Goal: Contribute content: Contribute content

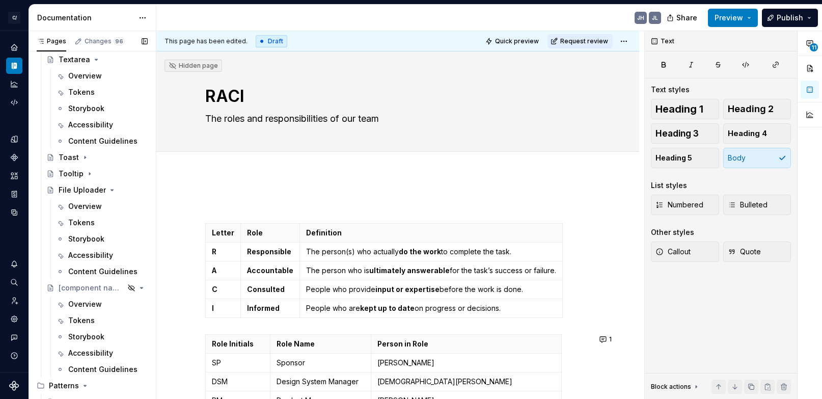
scroll to position [2863, 0]
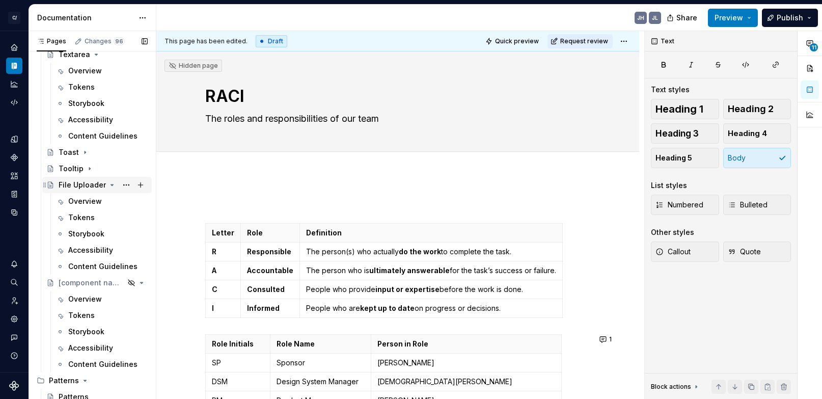
type textarea "*"
click at [85, 184] on div "File Uploader" at bounding box center [82, 185] width 47 height 10
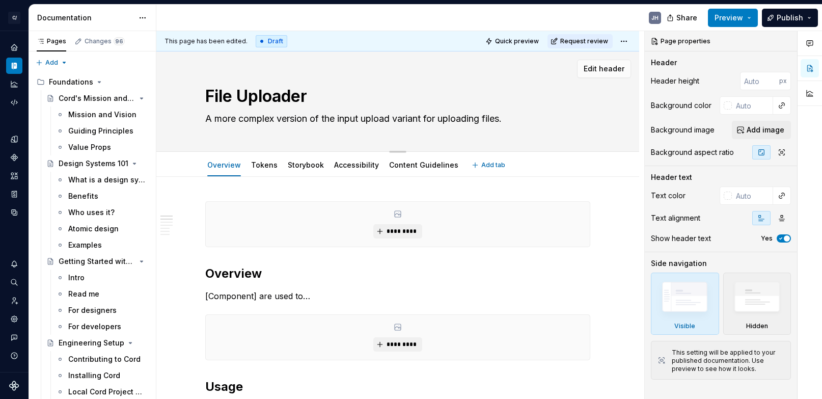
click at [239, 95] on textarea "File Uploader" at bounding box center [395, 96] width 385 height 24
click at [234, 95] on textarea "File Uploader" at bounding box center [395, 96] width 385 height 24
drag, startPoint x: 234, startPoint y: 95, endPoint x: 194, endPoint y: 86, distance: 41.8
click at [194, 86] on div "File Uploader A more complex version of the input upload variant for uploading …" at bounding box center [397, 101] width 483 height 100
type textarea "*"
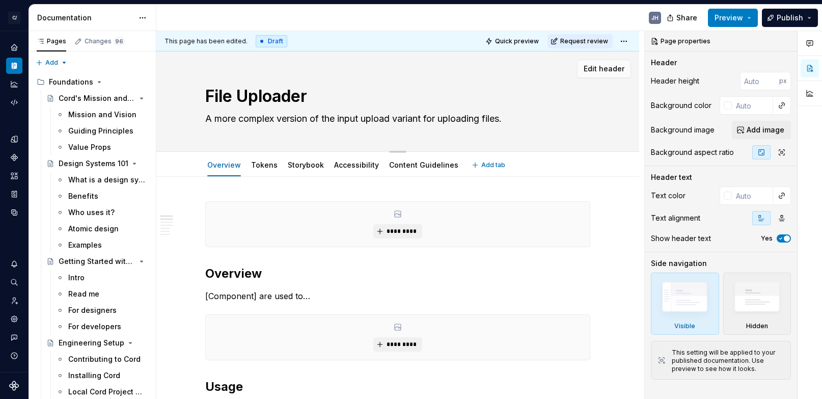
type textarea "DUploader"
type textarea "*"
type textarea "DaUploader"
type textarea "*"
type textarea "DatUploader"
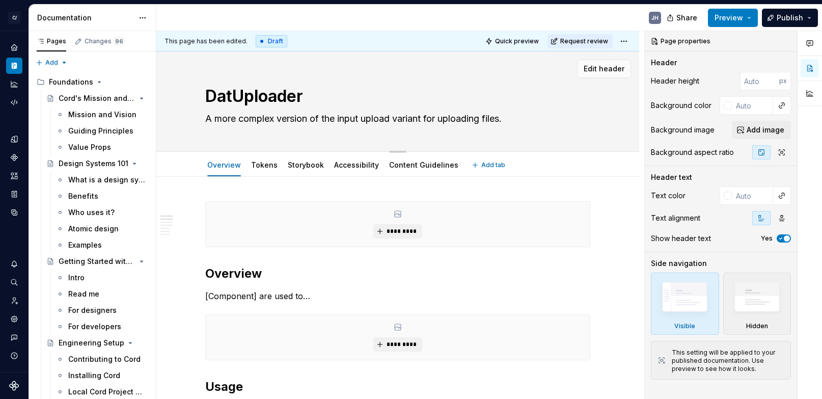
type textarea "*"
type textarea "DataUploader"
type textarea "*"
type textarea "DataUploade"
type textarea "*"
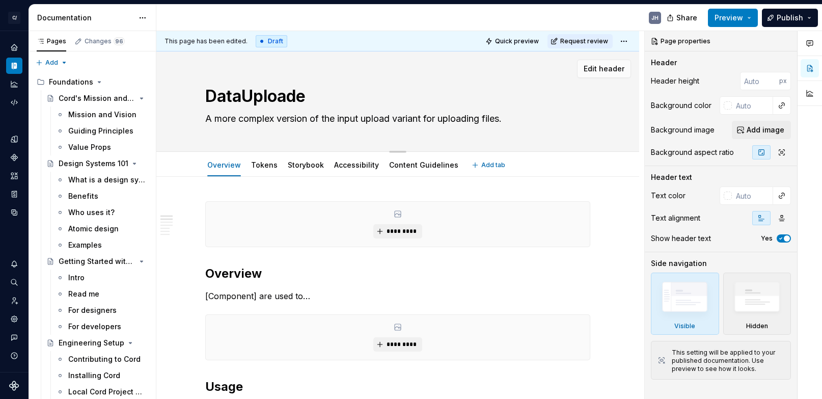
type textarea "DataUpload"
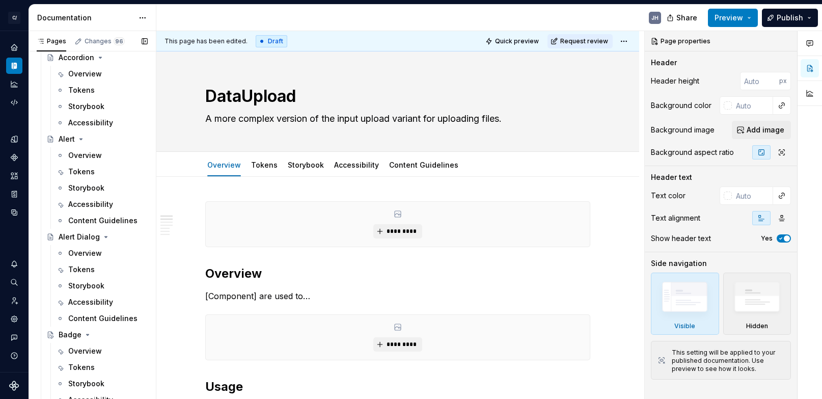
type textarea "*"
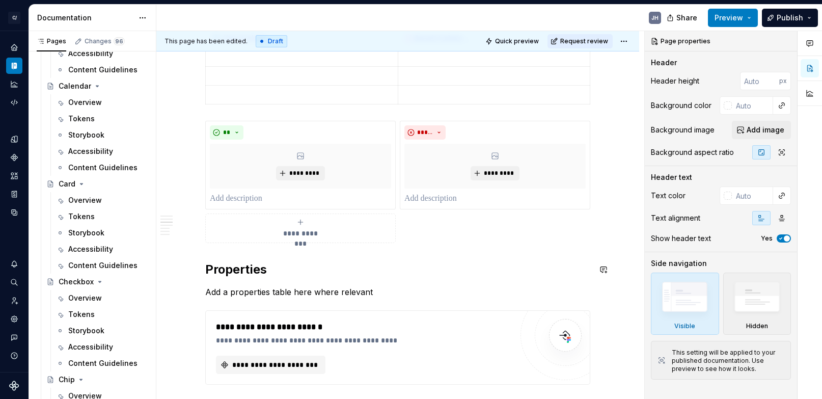
scroll to position [411, 0]
type textarea "DataUpload"
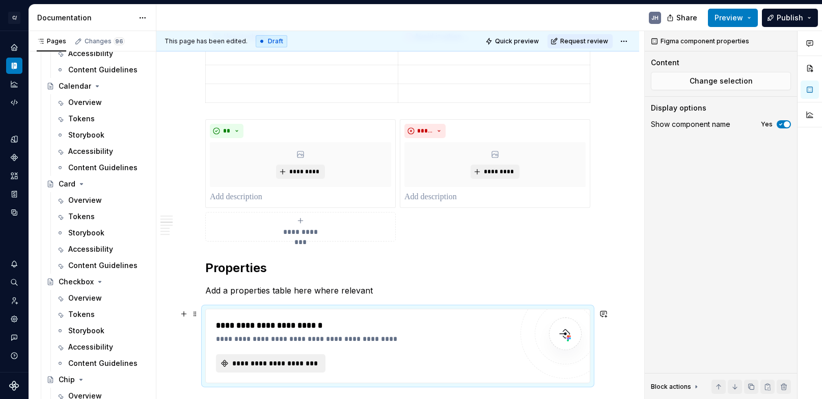
click at [286, 355] on button "**********" at bounding box center [270, 363] width 109 height 18
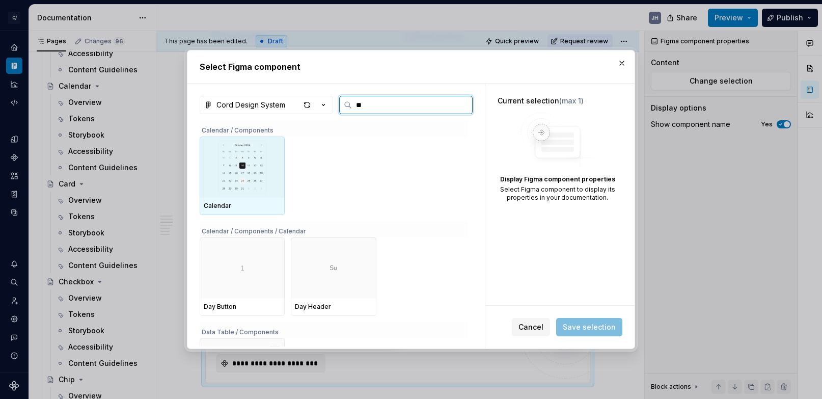
type input "*"
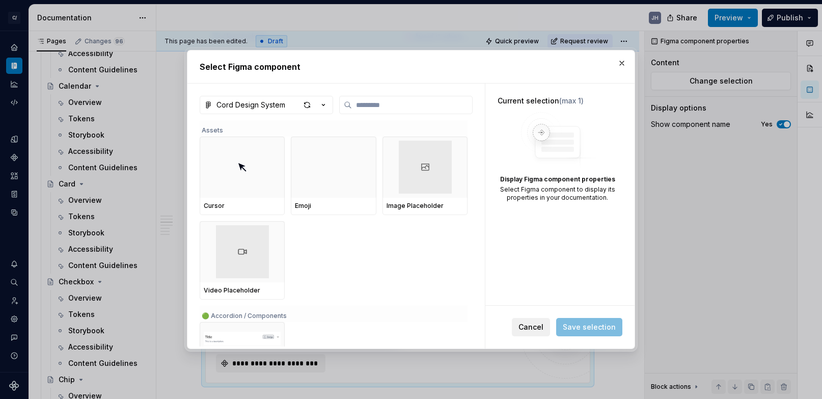
click at [531, 327] on span "Cancel" at bounding box center [530, 327] width 25 height 10
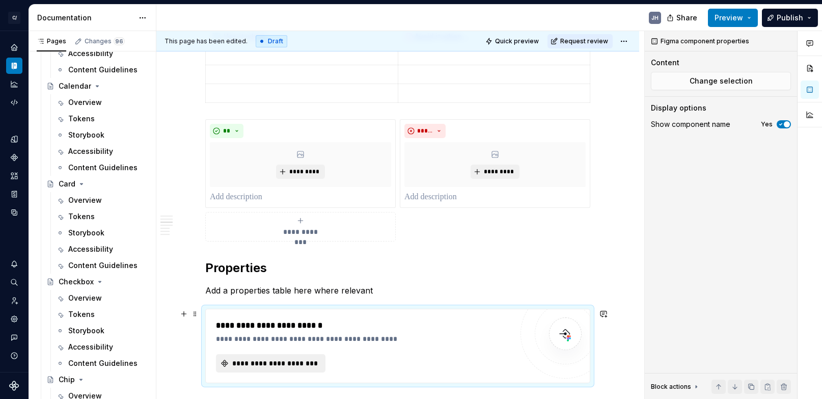
click at [249, 364] on span "**********" at bounding box center [275, 363] width 88 height 10
click at [294, 361] on span "**********" at bounding box center [275, 363] width 88 height 10
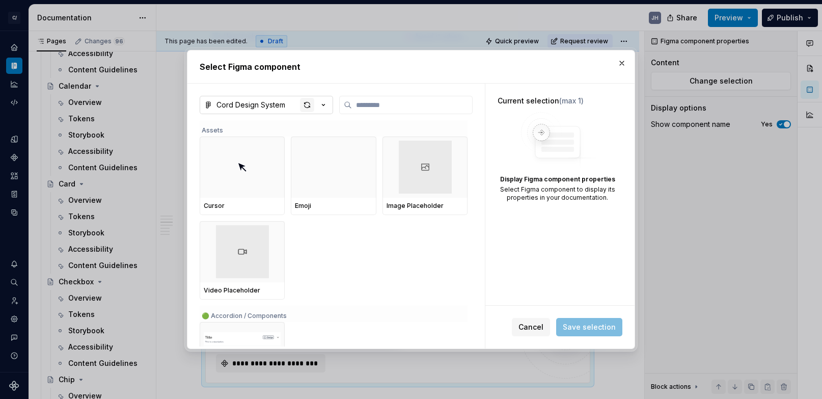
click at [308, 102] on div "button" at bounding box center [307, 105] width 14 height 14
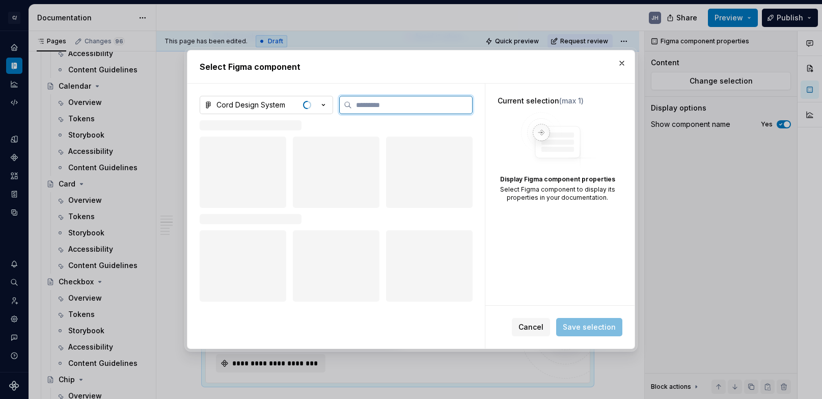
click at [377, 109] on input "search" at bounding box center [412, 105] width 120 height 10
type input "****"
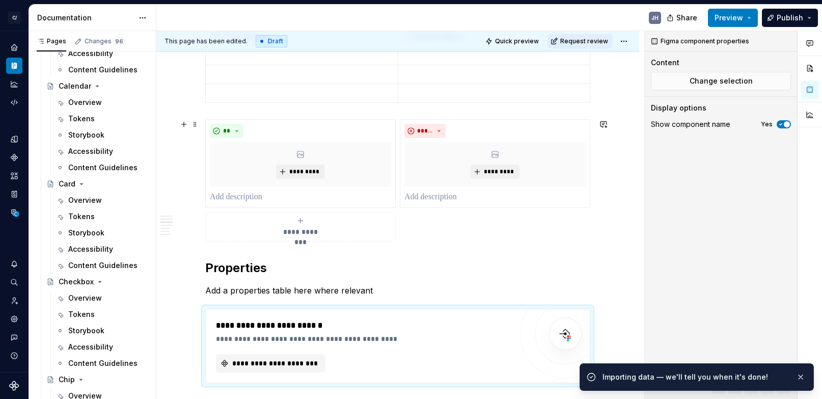
scroll to position [0, 0]
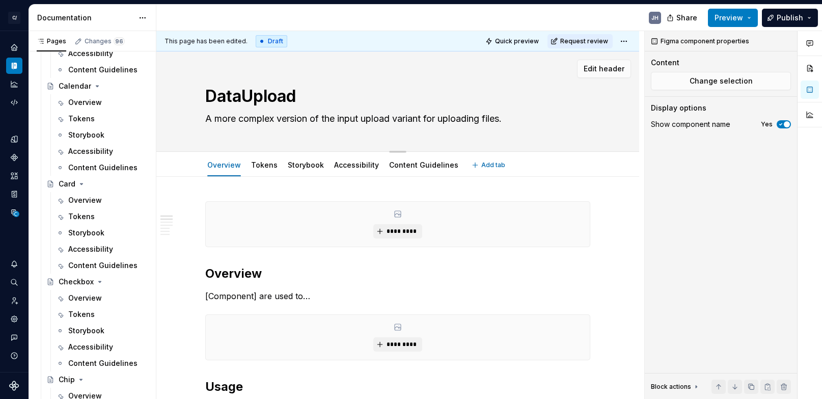
click at [249, 93] on textarea "DataUpload" at bounding box center [395, 96] width 385 height 24
click at [247, 93] on textarea "DataUpload" at bounding box center [395, 96] width 385 height 24
type textarea "*"
type textarea "Data Upload"
type textarea "*"
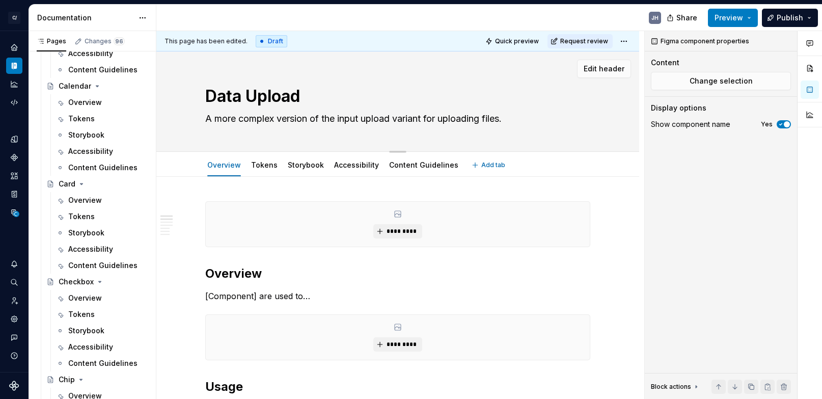
type textarea "Data Upload"
click at [176, 141] on div "Data Upload A more complex version of the input upload variant for uploading fi…" at bounding box center [397, 101] width 483 height 100
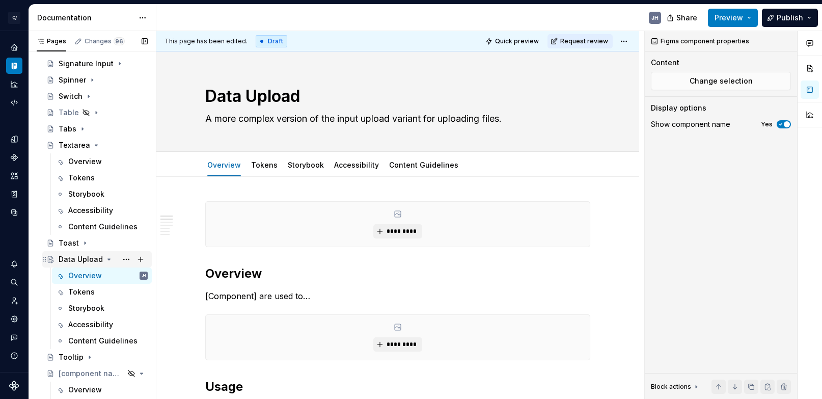
scroll to position [2759, 0]
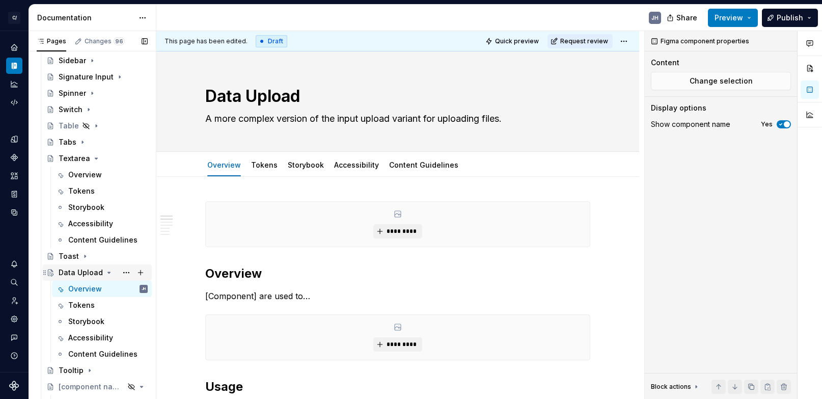
click at [105, 271] on icon "Page tree" at bounding box center [109, 272] width 8 height 8
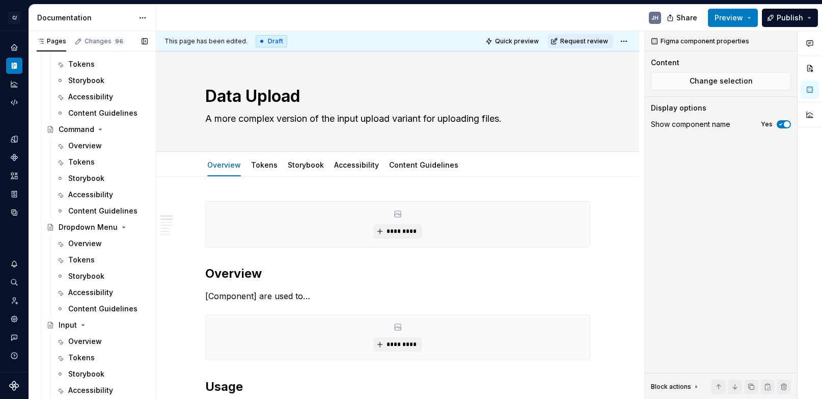
scroll to position [2015, 0]
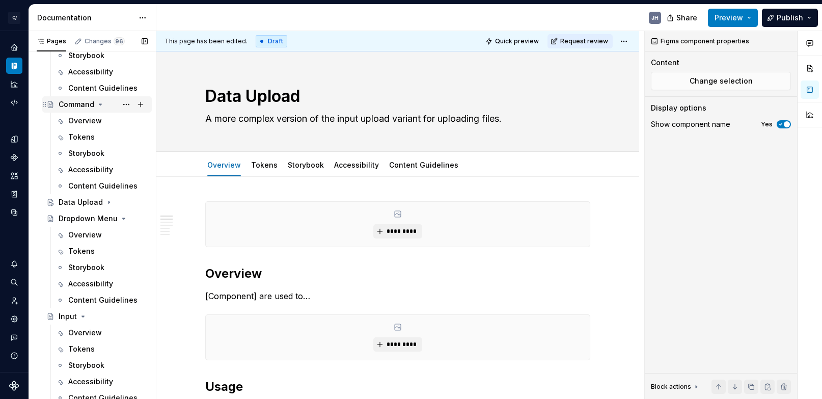
click at [96, 101] on icon "Page tree" at bounding box center [100, 104] width 8 height 8
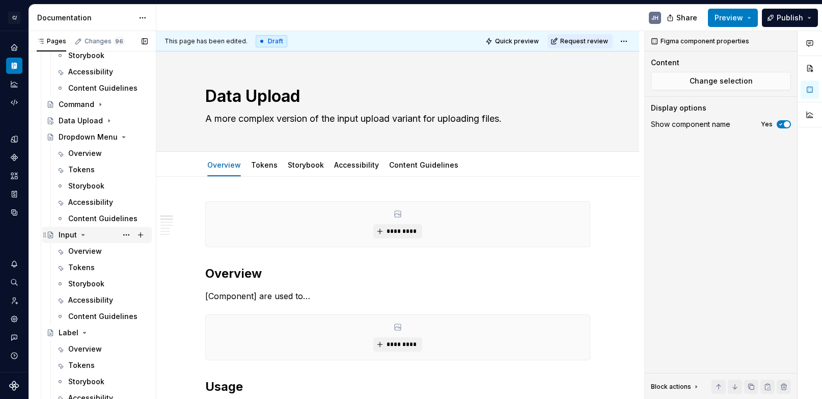
click at [82, 234] on icon "Page tree" at bounding box center [83, 234] width 3 height 1
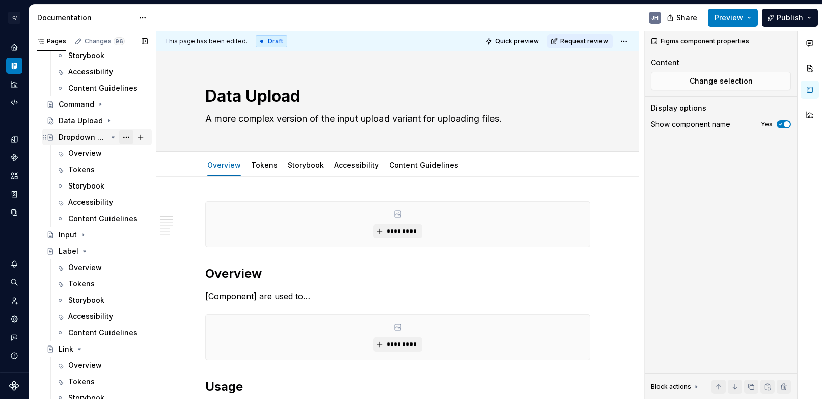
click at [123, 136] on button "Page tree" at bounding box center [126, 137] width 14 height 14
click at [113, 136] on div "Pages Changes 96 Add Accessibility guide for tree Page tree. Navigate the tree …" at bounding box center [92, 217] width 127 height 372
click at [113, 136] on icon "Page tree" at bounding box center [113, 136] width 3 height 1
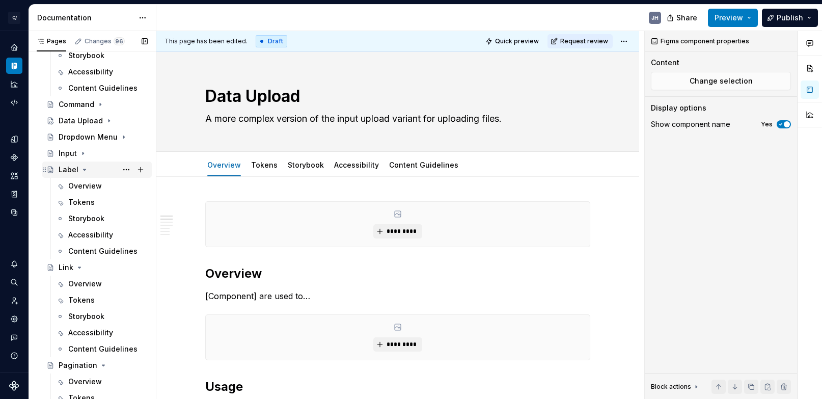
click at [84, 169] on icon "Page tree" at bounding box center [85, 169] width 3 height 1
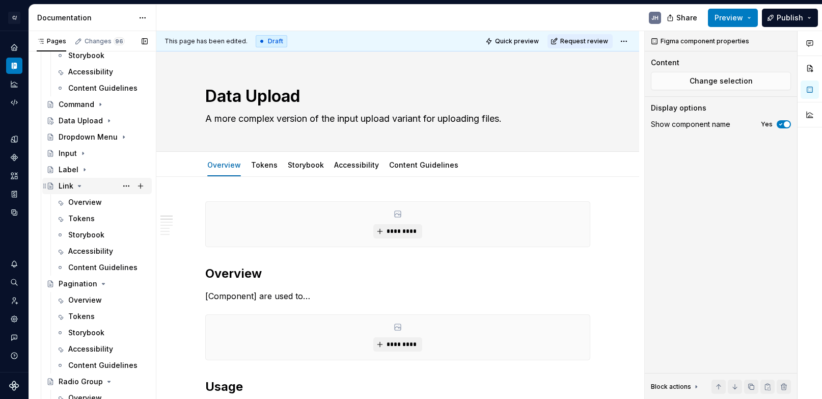
click at [76, 185] on icon "Page tree" at bounding box center [79, 186] width 8 height 8
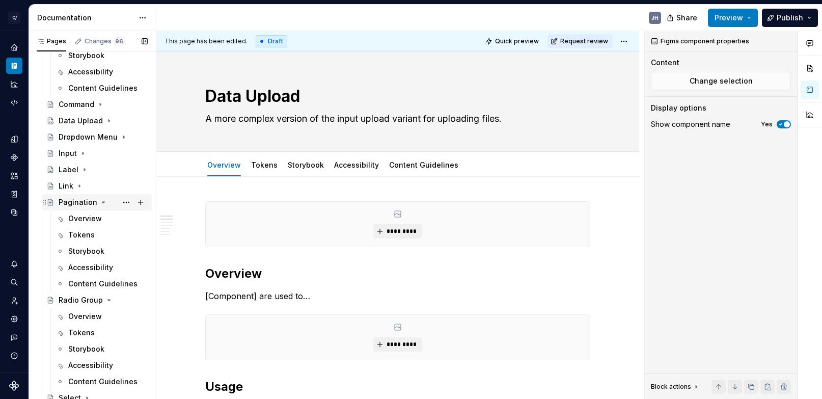
click at [99, 204] on icon "Page tree" at bounding box center [103, 202] width 8 height 8
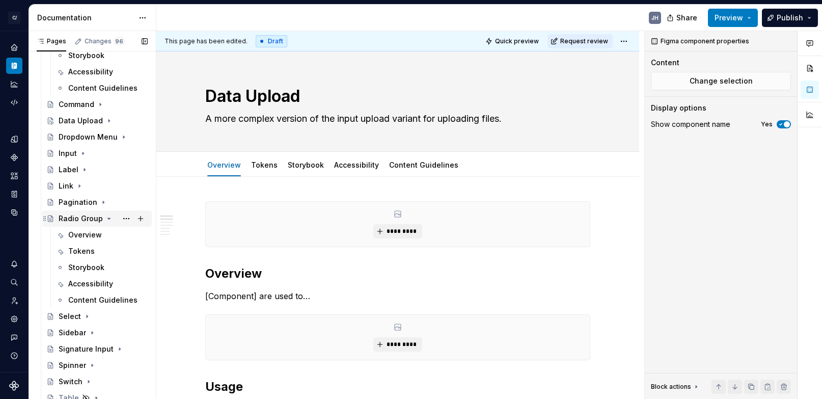
click at [103, 213] on div "Radio Group" at bounding box center [103, 218] width 89 height 14
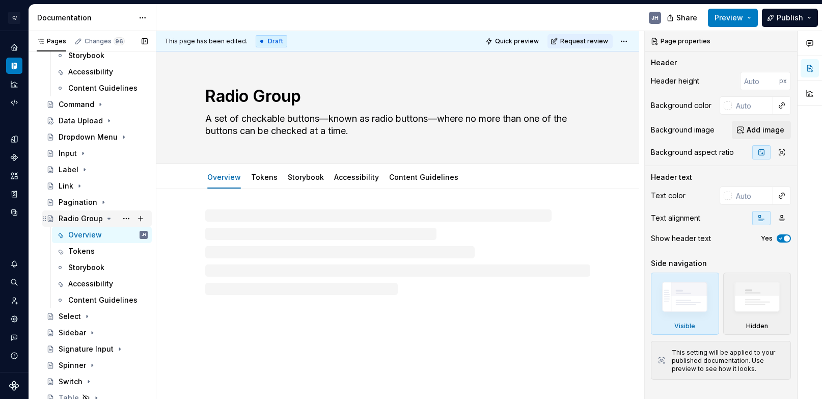
click at [105, 220] on icon "Page tree" at bounding box center [109, 218] width 8 height 8
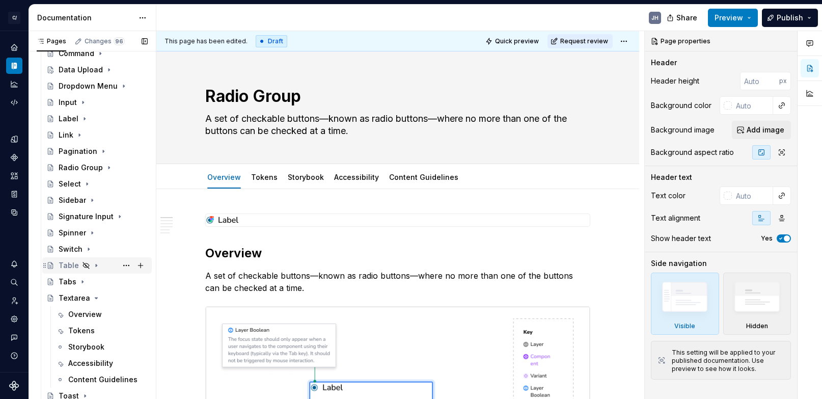
scroll to position [2067, 0]
click at [84, 261] on icon "Page tree" at bounding box center [86, 264] width 8 height 8
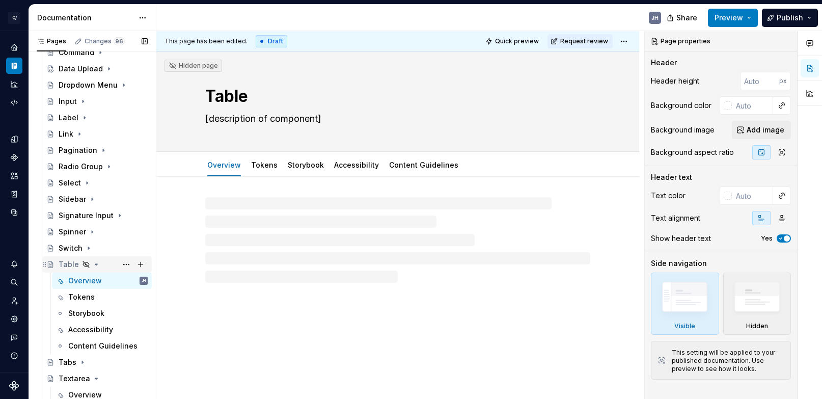
click at [85, 264] on icon "Page tree" at bounding box center [86, 264] width 8 height 8
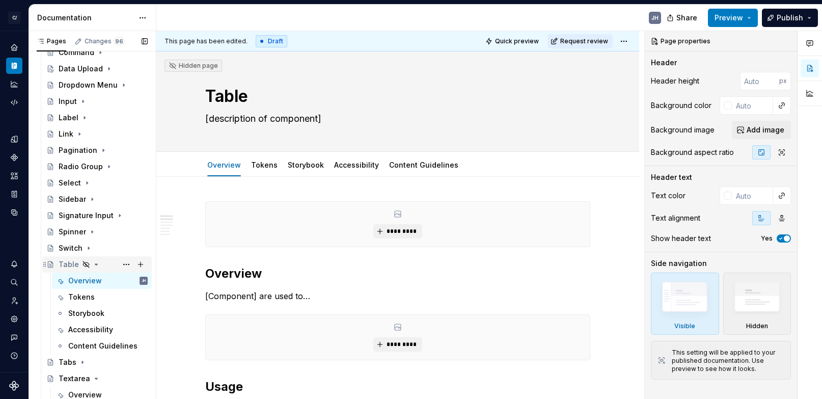
click at [83, 262] on icon "Page tree" at bounding box center [86, 264] width 8 height 8
click at [126, 264] on button "Page tree" at bounding box center [126, 264] width 14 height 14
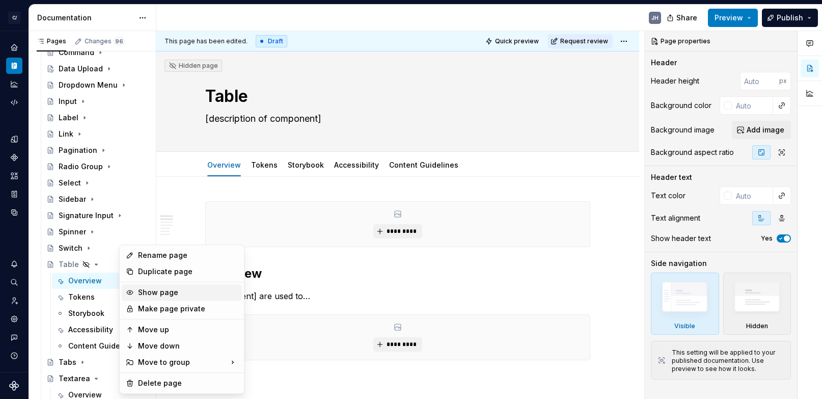
click at [144, 292] on div "Show page" at bounding box center [188, 292] width 100 height 10
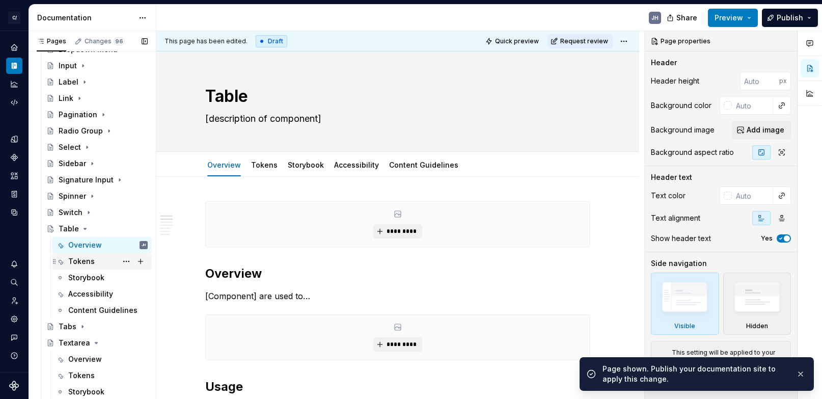
scroll to position [2100, 0]
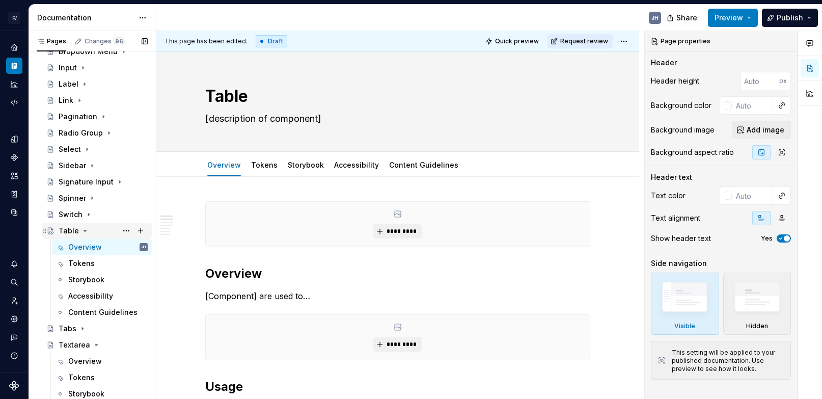
click at [82, 231] on icon "Page tree" at bounding box center [85, 231] width 8 height 8
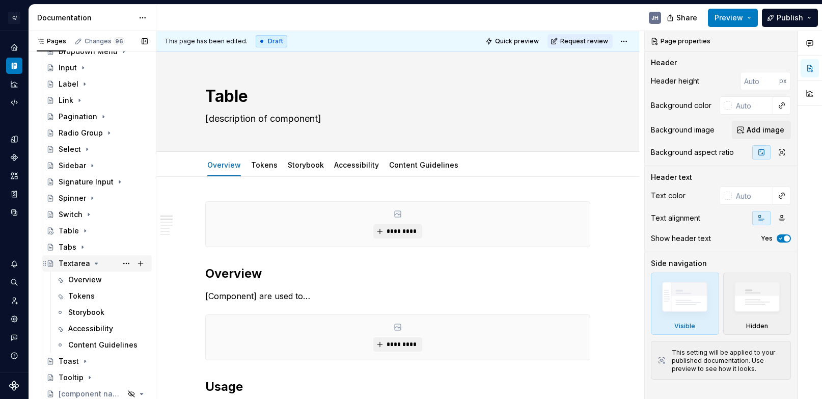
click at [95, 263] on icon "Page tree" at bounding box center [96, 263] width 3 height 1
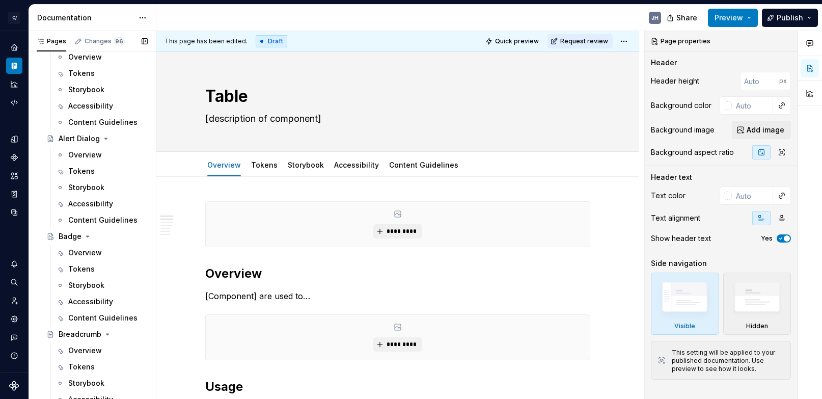
scroll to position [888, 0]
click at [105, 139] on icon "Page tree" at bounding box center [106, 139] width 3 height 1
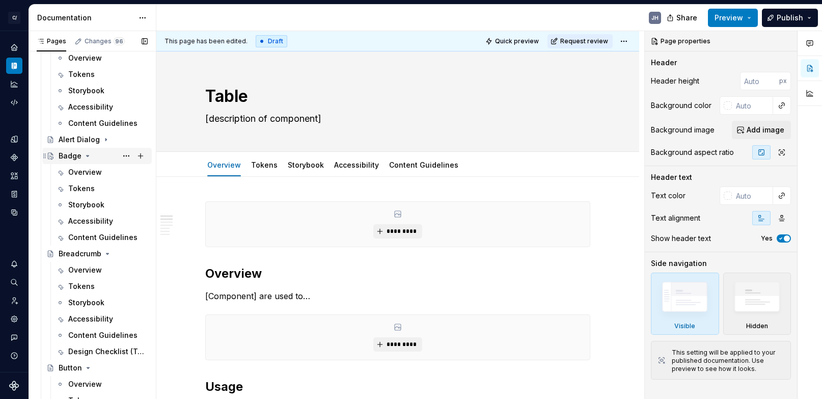
click at [86, 152] on icon "Page tree" at bounding box center [88, 156] width 8 height 8
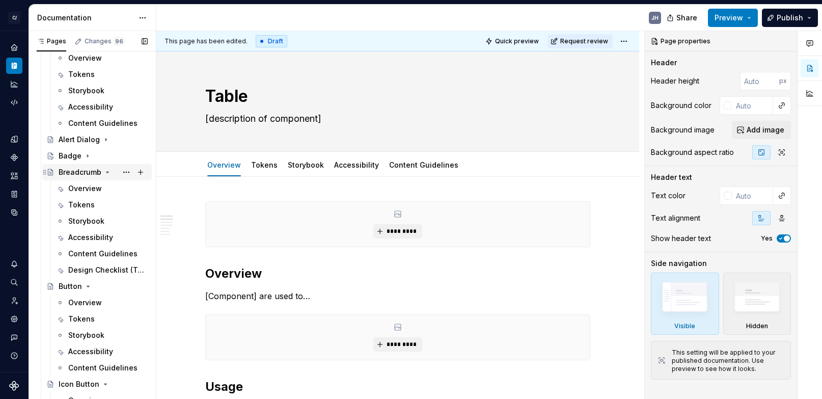
click at [103, 169] on icon "Page tree" at bounding box center [107, 172] width 8 height 8
click at [89, 186] on icon "Page tree" at bounding box center [88, 188] width 8 height 8
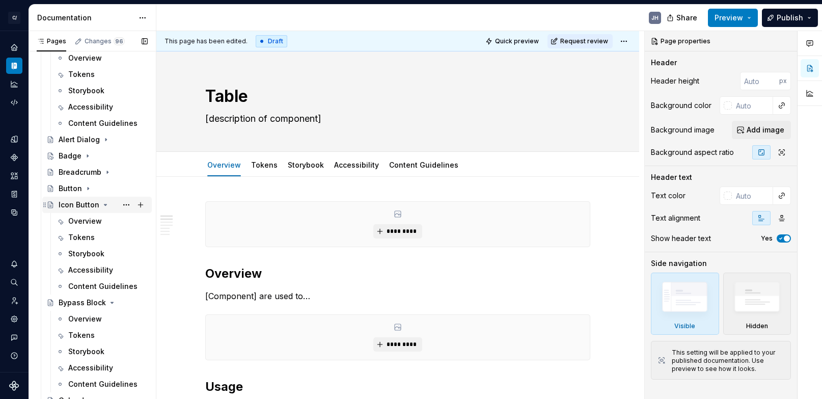
click at [101, 202] on icon "Page tree" at bounding box center [105, 205] width 8 height 8
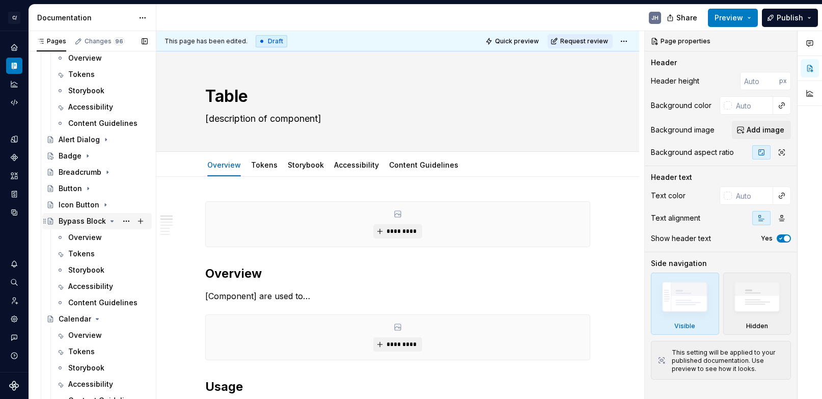
click at [108, 221] on icon "Page tree" at bounding box center [112, 221] width 8 height 8
click at [97, 235] on icon "Page tree" at bounding box center [97, 237] width 8 height 8
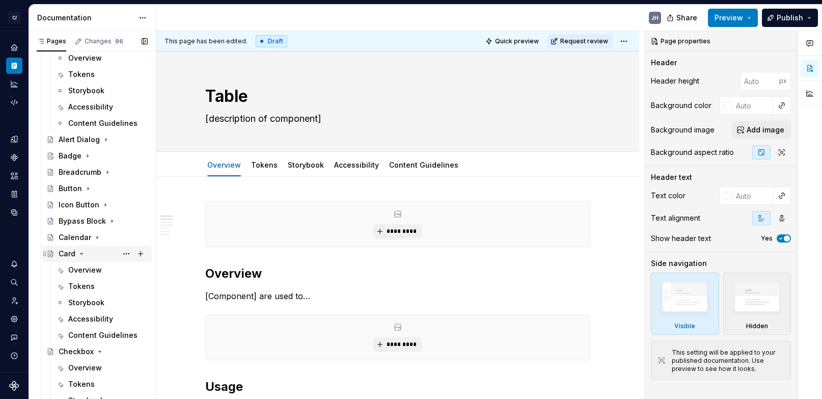
click at [83, 250] on icon "Page tree" at bounding box center [81, 254] width 8 height 8
click at [98, 269] on icon "Page tree" at bounding box center [100, 270] width 8 height 8
click at [79, 285] on icon "Page tree" at bounding box center [81, 286] width 8 height 8
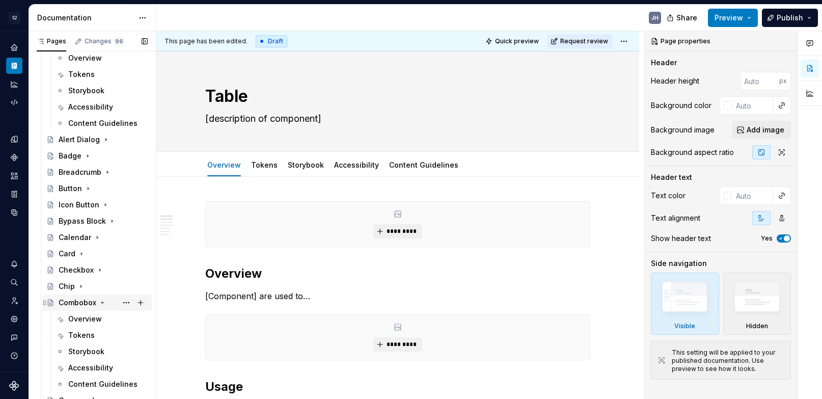
click at [102, 302] on icon "Page tree" at bounding box center [102, 302] width 3 height 1
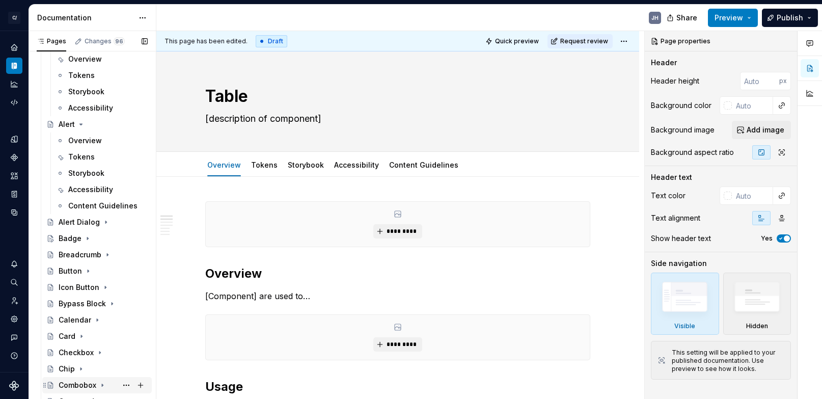
scroll to position [768, 0]
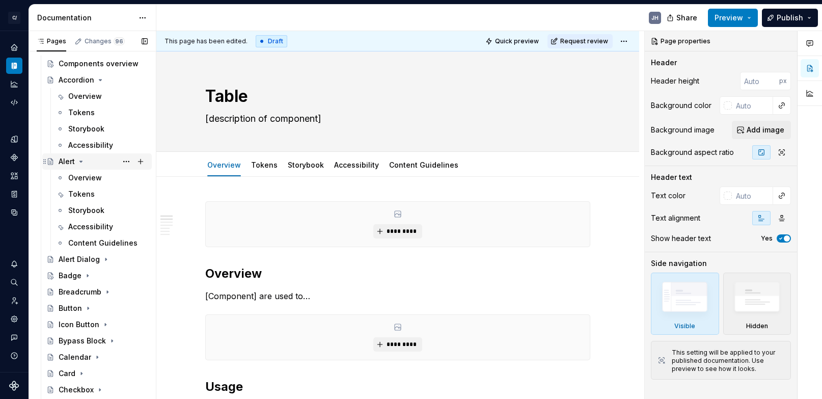
click at [81, 163] on icon "Page tree" at bounding box center [81, 161] width 8 height 8
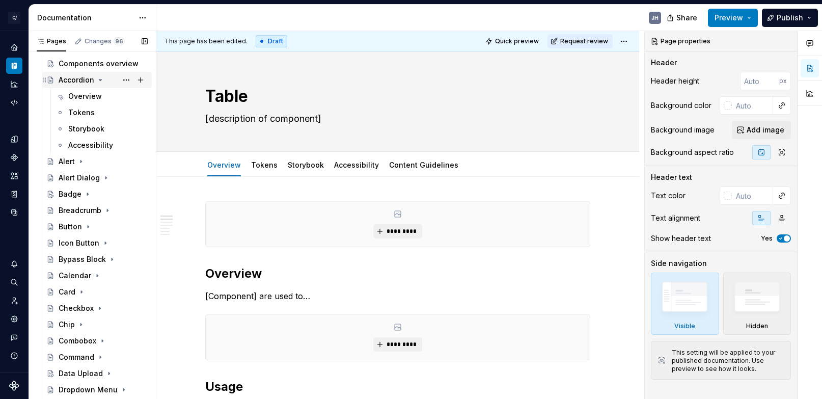
click at [99, 78] on icon "Page tree" at bounding box center [100, 80] width 8 height 8
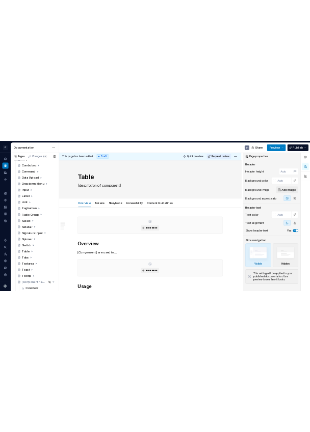
scroll to position [995, 0]
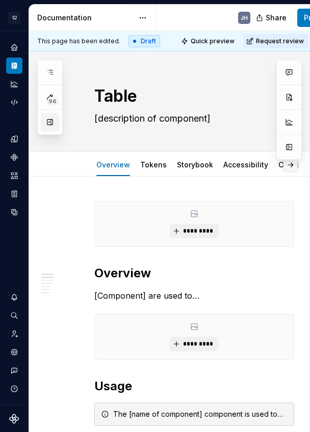
click at [46, 126] on button "button" at bounding box center [50, 122] width 18 height 18
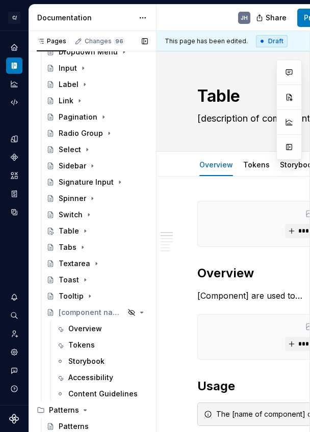
scroll to position [1039, 0]
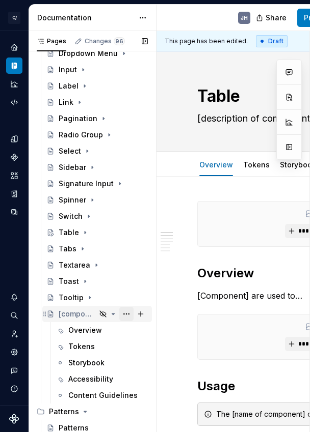
click at [126, 315] on button "Page tree" at bounding box center [126, 314] width 14 height 14
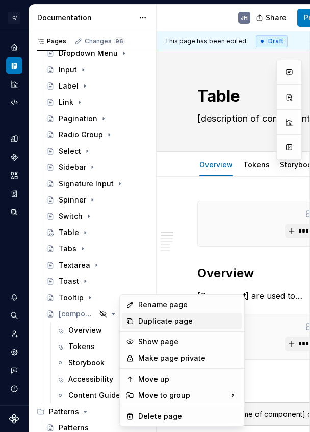
click at [140, 323] on div "Duplicate page" at bounding box center [188, 321] width 100 height 10
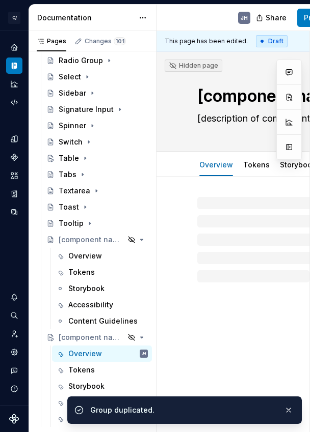
scroll to position [1117, 0]
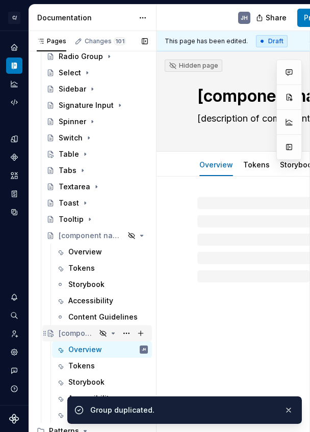
click at [107, 331] on div "[component name]" at bounding box center [103, 333] width 89 height 14
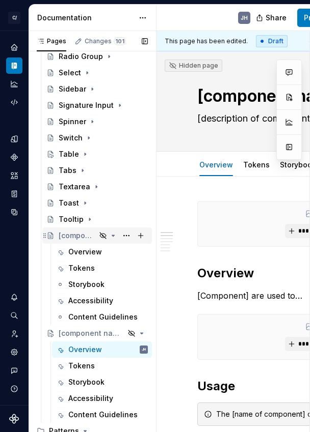
click at [91, 235] on div "[component name]" at bounding box center [77, 236] width 37 height 10
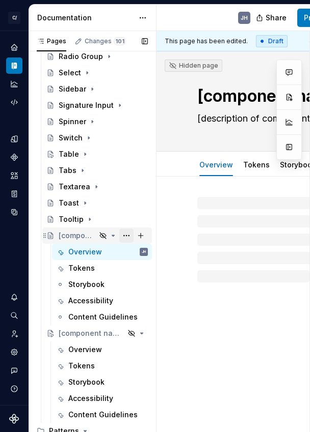
click at [124, 233] on button "Page tree" at bounding box center [126, 236] width 14 height 14
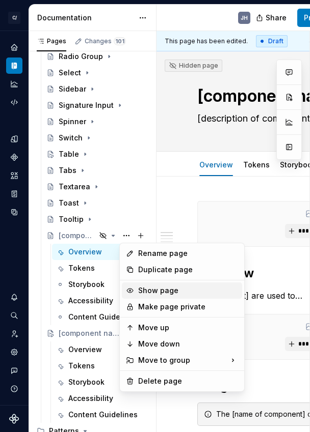
click at [161, 290] on div "Show page" at bounding box center [188, 291] width 100 height 10
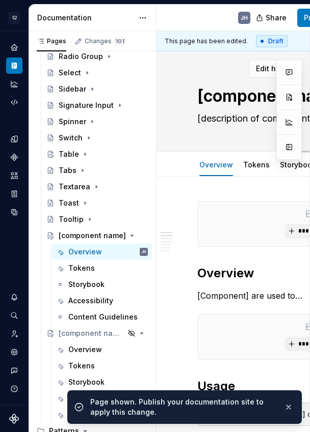
click at [253, 100] on textarea "[component name]" at bounding box center [307, 96] width 224 height 24
click at [210, 96] on textarea "[component name]" at bounding box center [307, 96] width 224 height 24
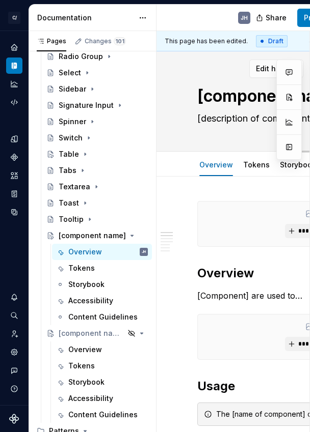
type textarea "*"
type textarea "C"
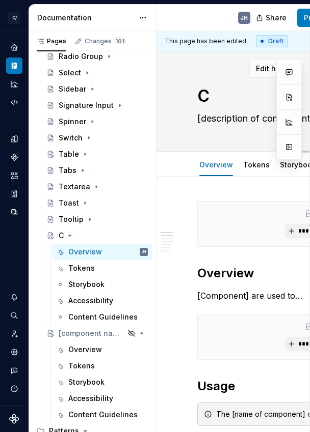
type textarea "*"
type textarea "Co"
type textarea "*"
type textarea "Com"
type textarea "*"
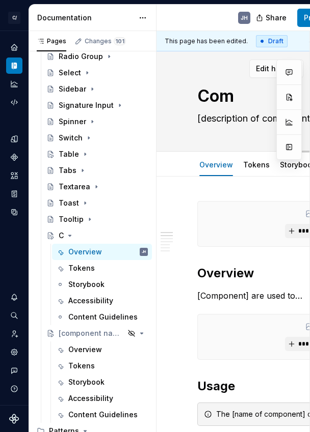
type textarea "Comp"
type textarea "*"
type textarea "Compl"
type textarea "*"
type textarea "Comple"
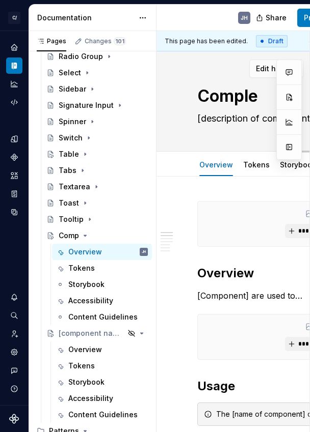
type textarea "*"
type textarea "Complex"
type textarea "*"
type textarea "Complex T"
type textarea "*"
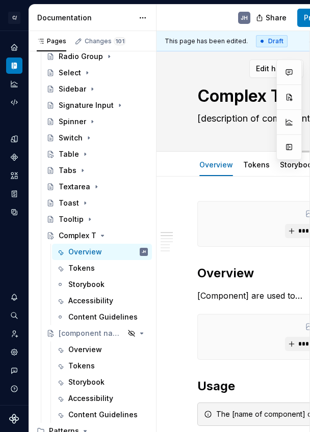
type textarea "Complex Tb"
type textarea "*"
type textarea "Complex T"
type textarea "*"
type textarea "Complex Ta"
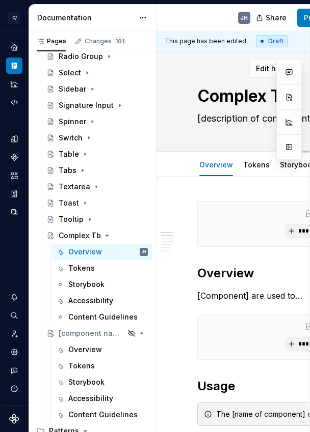
type textarea "*"
type textarea "Complex Tab"
type textarea "*"
type textarea "Complex Tabl"
type textarea "*"
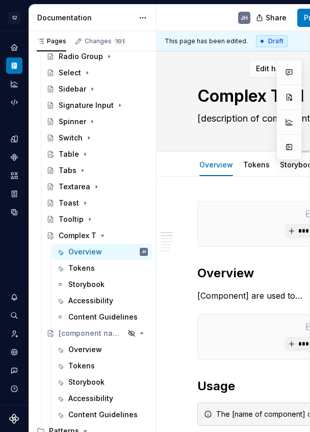
type textarea "Complex Table"
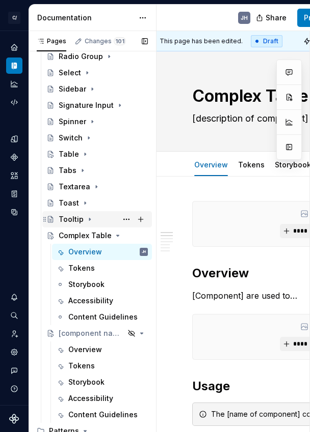
type textarea "*"
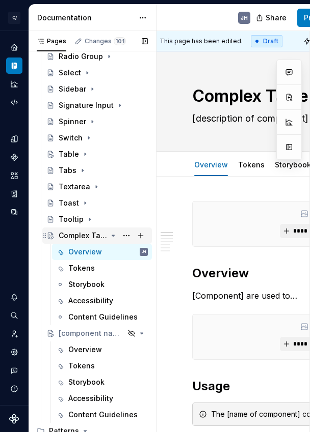
type textarea "Complex Table"
click at [75, 239] on div "Complex Table" at bounding box center [83, 236] width 48 height 10
click at [86, 337] on div "[component name]" at bounding box center [77, 333] width 37 height 10
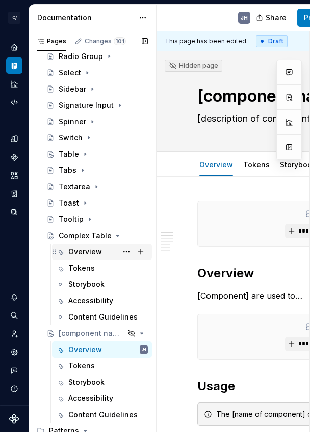
click at [73, 246] on div "Overview" at bounding box center [107, 252] width 79 height 14
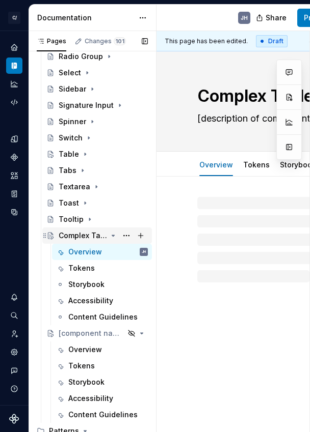
click at [69, 237] on div "Complex Table" at bounding box center [83, 236] width 48 height 10
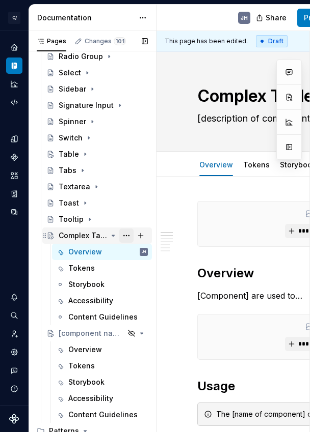
click at [126, 234] on button "Page tree" at bounding box center [126, 236] width 14 height 14
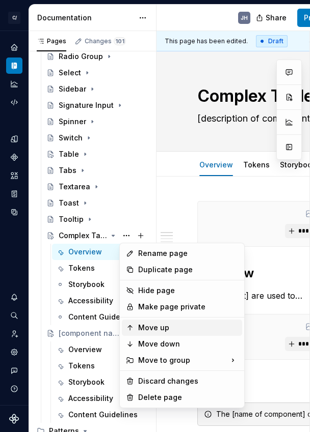
click at [153, 330] on div "Move up" at bounding box center [188, 328] width 100 height 10
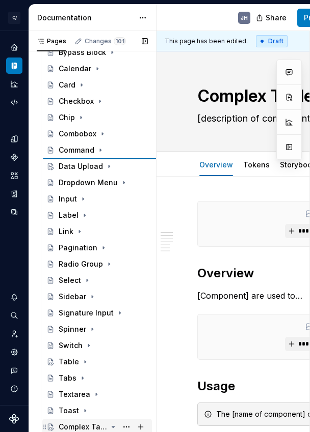
scroll to position [900, 0]
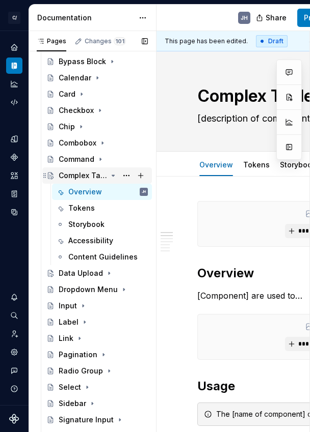
click at [112, 175] on icon "Page tree" at bounding box center [113, 176] width 8 height 8
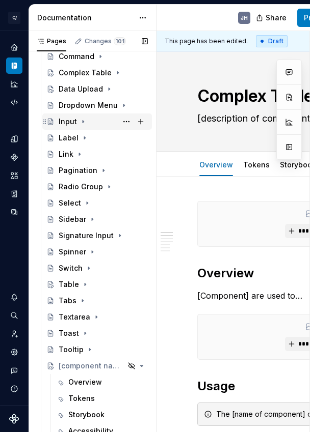
scroll to position [1006, 0]
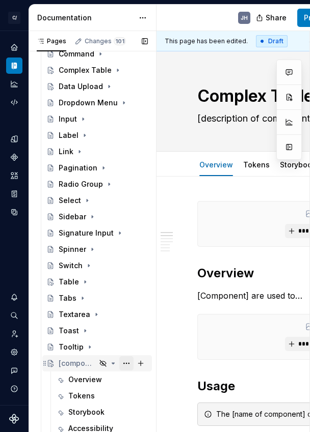
click at [127, 365] on button "Page tree" at bounding box center [126, 363] width 14 height 14
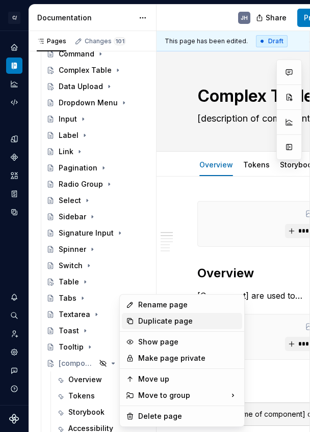
click at [136, 319] on div "Duplicate page" at bounding box center [182, 321] width 120 height 16
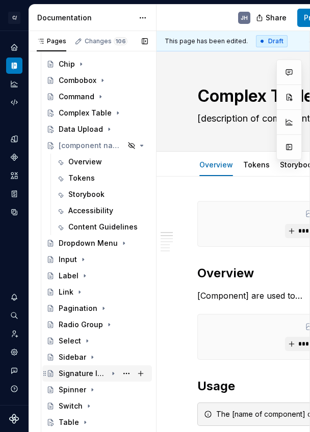
scroll to position [954, 0]
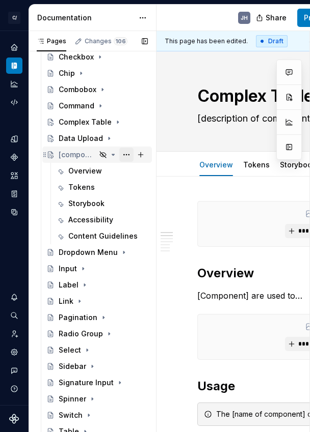
click at [128, 154] on button "Page tree" at bounding box center [126, 155] width 14 height 14
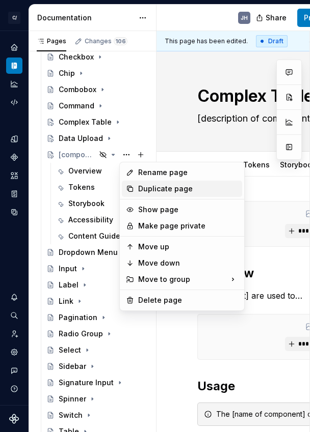
click at [136, 193] on div "Duplicate page" at bounding box center [182, 189] width 120 height 16
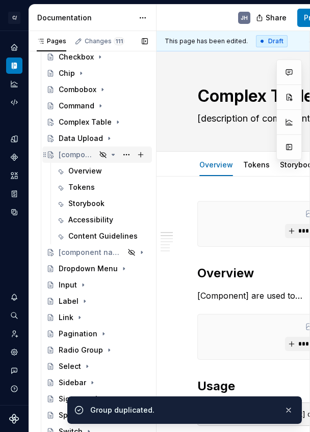
click at [99, 156] on icon "Page tree" at bounding box center [103, 155] width 8 height 8
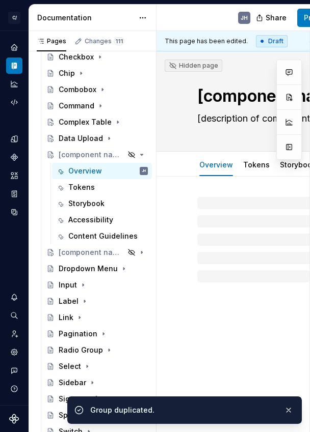
click at [214, 93] on textarea "[component name]" at bounding box center [307, 96] width 224 height 24
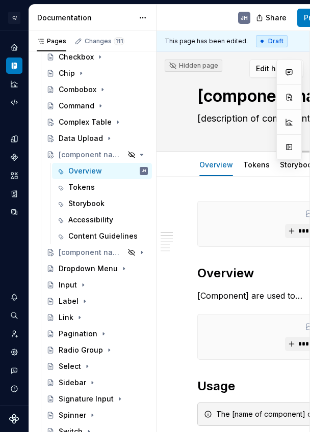
type textarea "*"
type textarea "D"
type textarea "*"
type textarea "Dia"
type textarea "*"
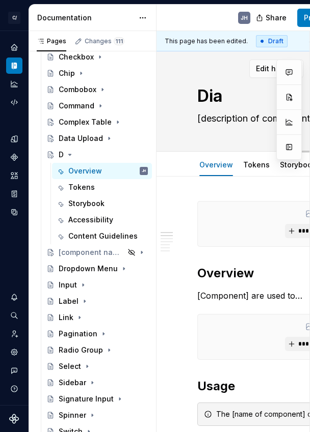
type textarea "Dial"
type textarea "*"
type textarea "Dialo"
type textarea "*"
type textarea "Dialog"
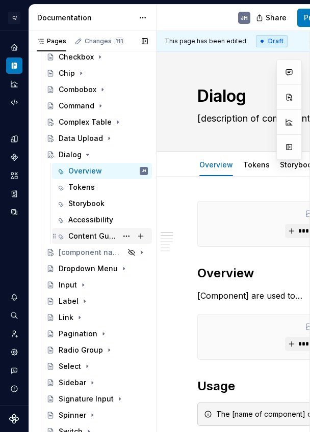
type textarea "*"
type textarea "Dialog"
click at [109, 255] on icon "Page tree" at bounding box center [113, 253] width 8 height 8
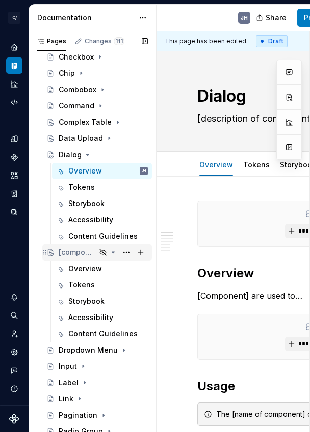
click at [91, 254] on div "[component name]" at bounding box center [77, 253] width 37 height 10
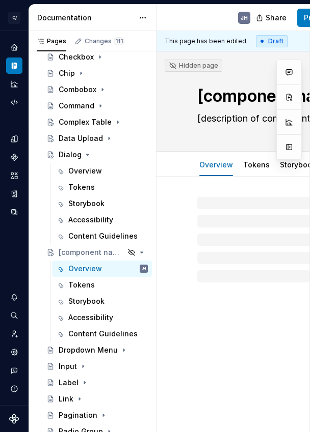
click at [234, 102] on textarea "[component name]" at bounding box center [307, 96] width 224 height 24
click at [228, 98] on textarea "[component name]" at bounding box center [307, 96] width 224 height 24
drag, startPoint x: 228, startPoint y: 98, endPoint x: 218, endPoint y: 98, distance: 9.7
click at [227, 98] on textarea "[component name]" at bounding box center [307, 96] width 224 height 24
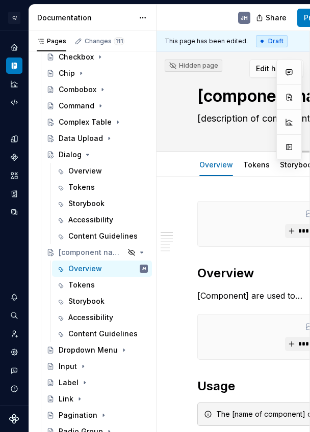
click at [213, 98] on textarea "[component name]" at bounding box center [307, 96] width 224 height 24
type textarea "*"
type textarea "D"
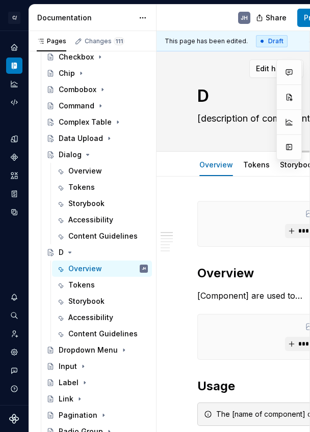
type textarea "*"
type textarea "Dr"
type textarea "*"
type textarea "Dra"
type textarea "*"
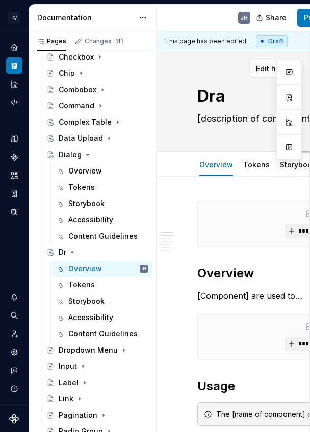
type textarea "Draw"
type textarea "*"
type textarea "[PERSON_NAME]"
type textarea "*"
type textarea "Drawer"
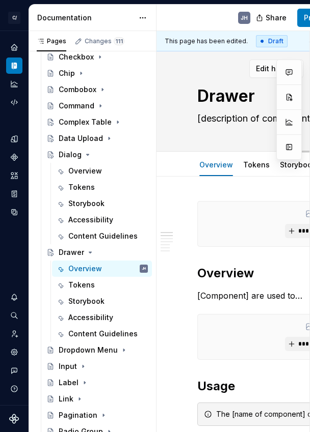
type textarea "*"
type textarea "Drawer"
click at [216, 117] on textarea "[description of component]" at bounding box center [307, 119] width 224 height 16
paste textarea "A window overlaid on either the primary window or another dialog window, render…"
type textarea "*"
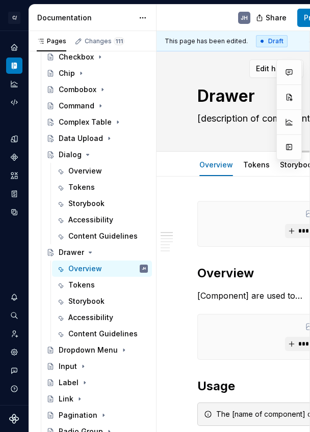
type textarea "A window overlaid on either the primary window or another dialog window, render…"
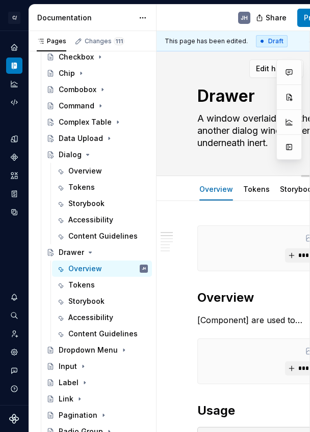
type textarea "*"
type textarea "[description of component]"
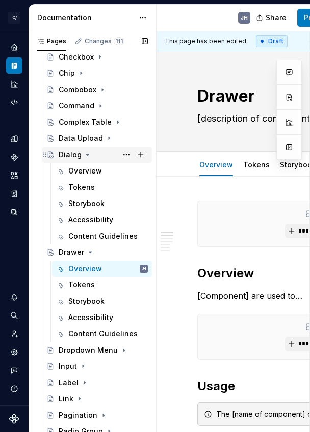
click at [82, 149] on div "Dialog" at bounding box center [103, 155] width 89 height 14
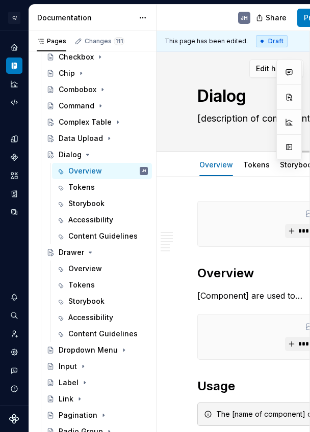
click at [207, 114] on textarea "[description of component]" at bounding box center [307, 119] width 224 height 16
paste textarea "A window overlaid on either the primary window or another dialog window, render…"
type textarea "*"
type textarea "A window overlaid on either the primary window or another dialog window, render…"
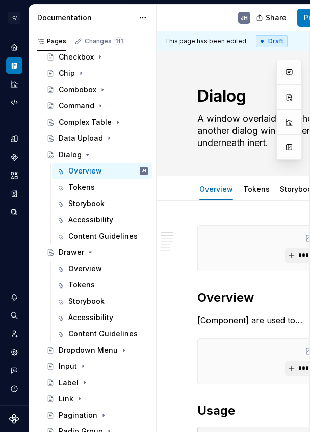
type textarea "*"
type textarea "A window overlaid on either the primary window or another dialog window, render…"
click at [90, 267] on div "Overview" at bounding box center [85, 269] width 34 height 10
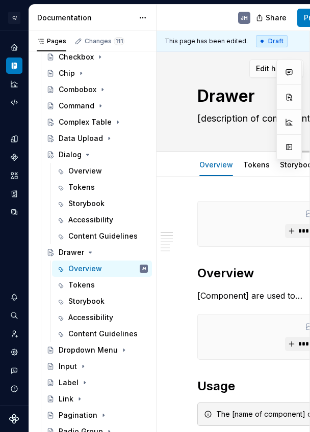
click at [217, 125] on textarea "[description of component]" at bounding box center [307, 119] width 224 height 16
paste textarea "A drawer component for React."
type textarea "*"
type textarea "A drawer component for React."
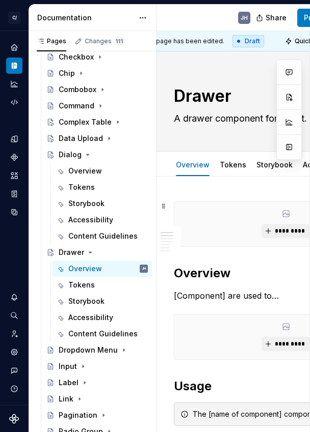
type textarea "*"
type textarea "A drawer component for React."
click at [88, 252] on icon "Page tree" at bounding box center [90, 253] width 8 height 8
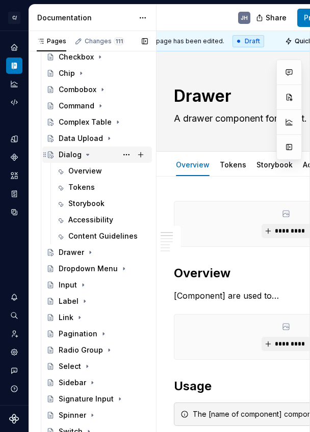
click at [87, 155] on icon "Page tree" at bounding box center [88, 154] width 3 height 1
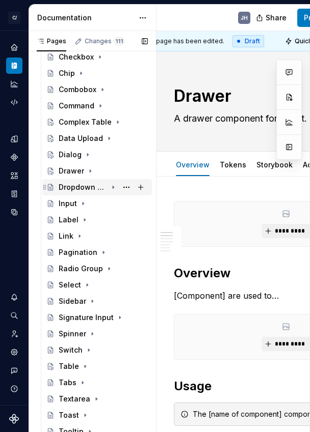
click at [84, 186] on div "Dropdown Menu" at bounding box center [83, 187] width 48 height 10
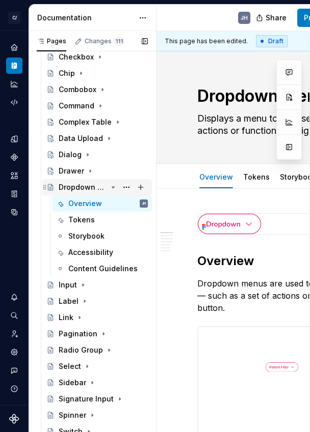
click at [111, 185] on icon "Page tree" at bounding box center [113, 187] width 8 height 8
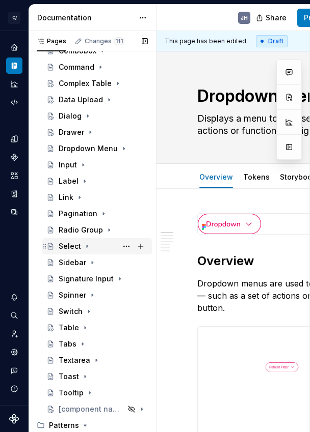
scroll to position [984, 0]
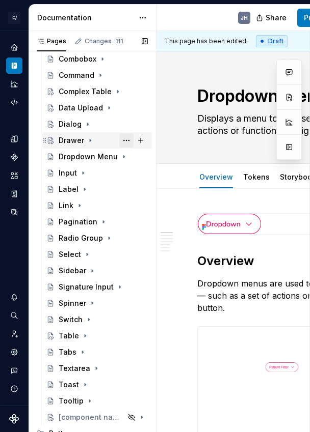
click at [121, 139] on button "Page tree" at bounding box center [126, 140] width 14 height 14
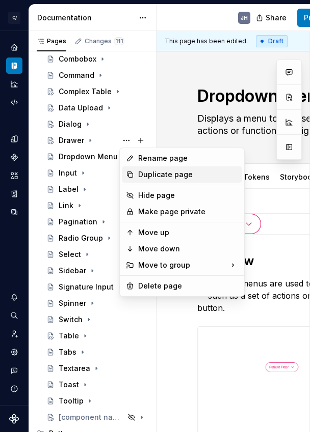
click at [143, 171] on div "Duplicate page" at bounding box center [188, 175] width 100 height 10
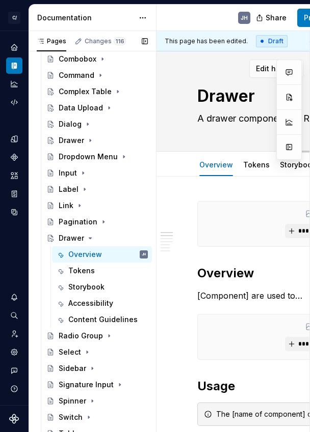
click at [226, 106] on textarea "Drawer" at bounding box center [307, 96] width 224 height 24
type textarea "*"
type textarea "P"
type textarea "*"
type textarea "Po"
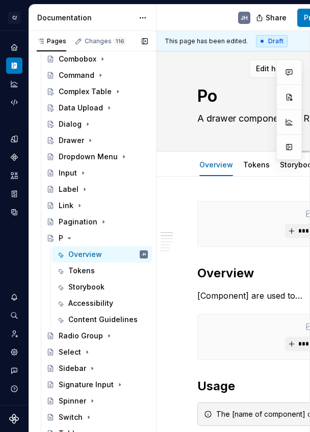
type textarea "*"
type textarea "Popo"
type textarea "*"
type textarea "Popov"
type textarea "*"
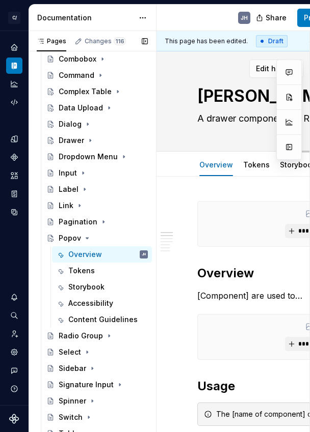
type textarea "Popover"
type textarea "*"
type textarea "Popover"
click at [226, 121] on textarea "A drawer component for React." at bounding box center [307, 119] width 224 height 16
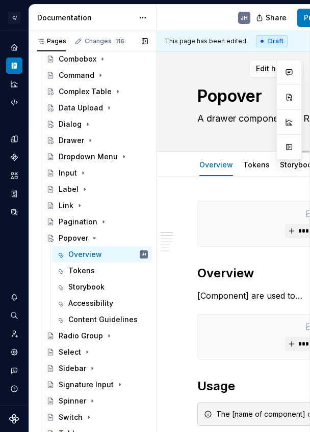
paste textarea "Displays rich content in a portal, triggered by a button"
type textarea "*"
type textarea "Displays rich content in a portal, triggered by a button."
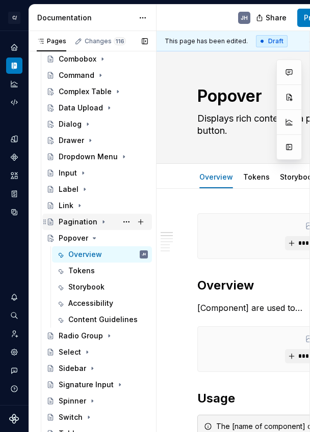
type textarea "*"
type textarea "Displays rich content in a portal, triggered by a button."
click at [79, 219] on div "Pagination" at bounding box center [78, 222] width 39 height 10
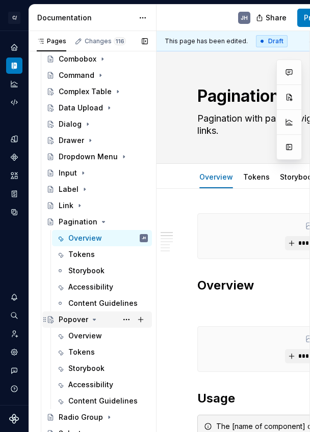
click at [90, 319] on icon "Page tree" at bounding box center [94, 320] width 8 height 8
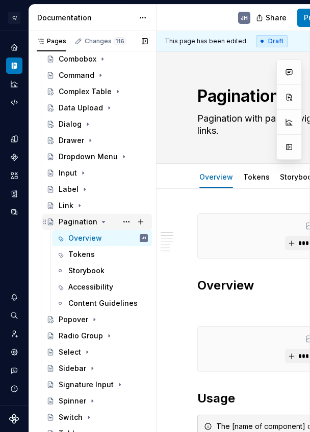
click at [101, 221] on icon "Page tree" at bounding box center [103, 222] width 8 height 8
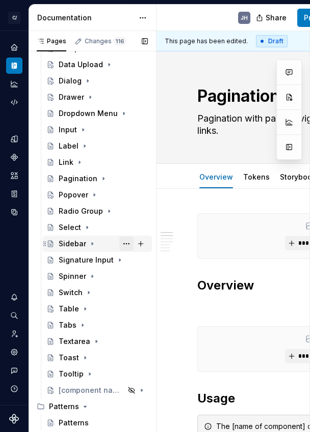
scroll to position [1026, 0]
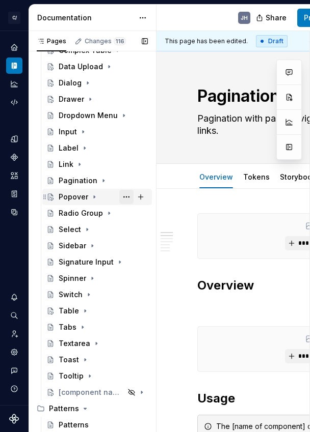
click at [126, 198] on button "Page tree" at bounding box center [126, 197] width 14 height 14
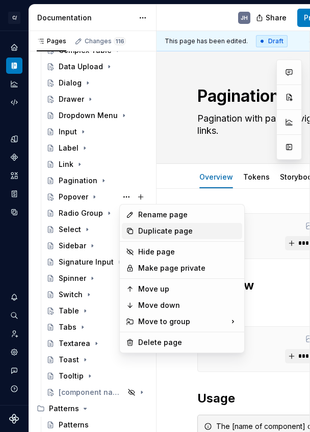
click at [140, 230] on div "Duplicate page" at bounding box center [188, 231] width 100 height 10
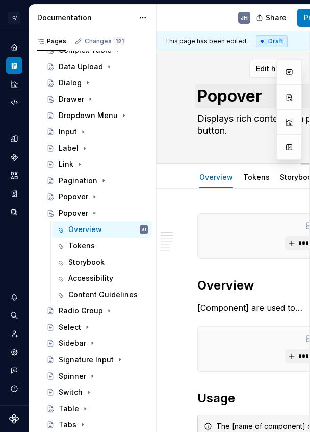
type textarea "*"
click at [217, 95] on textarea "Popover" at bounding box center [307, 96] width 224 height 24
type textarea "P"
type textarea "*"
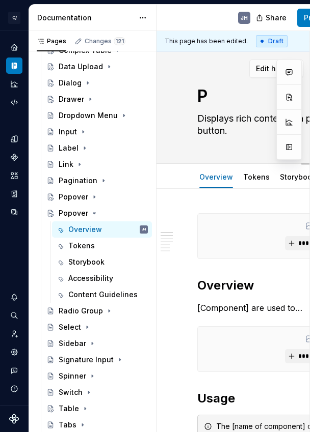
type textarea "Pr"
type textarea "*"
type textarea "Pro"
type textarea "*"
type textarea "Prog"
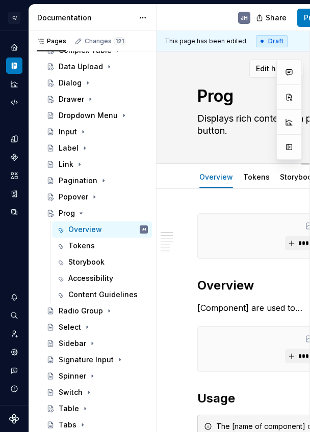
type textarea "*"
type textarea "Progr"
type textarea "*"
type textarea "Progre"
type textarea "*"
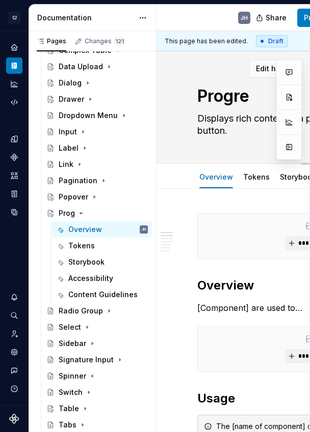
type textarea "Progres"
type textarea "*"
type textarea "Progress"
type textarea "*"
type textarea "Progress"
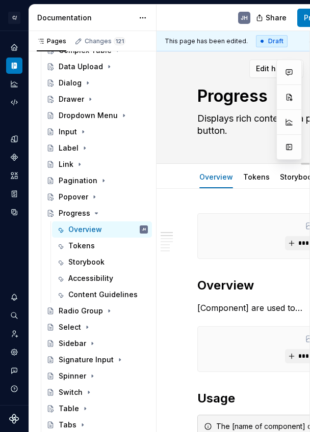
click at [206, 124] on textarea "Displays rich content in a portal, triggered by a button." at bounding box center [307, 125] width 224 height 29
paste textarea "an indicator showing the completion progress of a task, typically displayed as …"
type textarea "*"
type textarea "Displays an indicator showing the completion progress of a task, typically disp…"
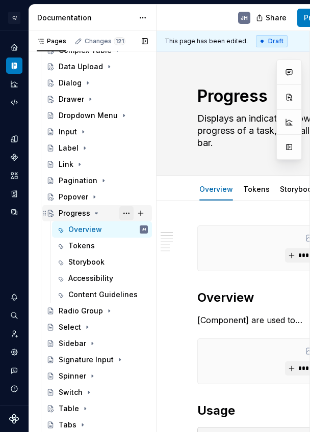
type textarea "*"
type textarea "Displays an indicator showing the completion progress of a task, typically disp…"
click at [95, 215] on icon "Page tree" at bounding box center [96, 213] width 8 height 8
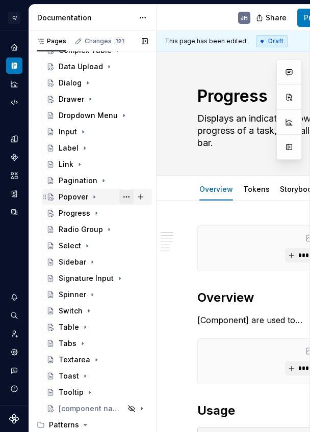
click at [126, 196] on button "Page tree" at bounding box center [126, 197] width 14 height 14
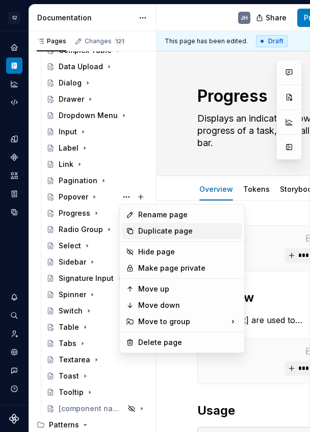
click at [139, 234] on div "Duplicate page" at bounding box center [188, 231] width 100 height 10
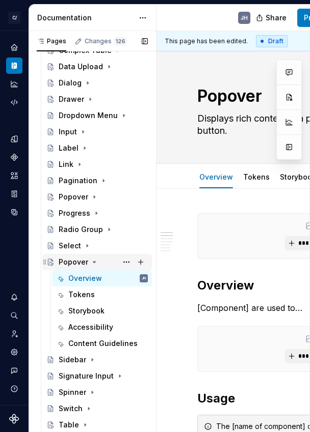
click at [75, 260] on div "Popover" at bounding box center [74, 262] width 30 height 10
click at [212, 96] on textarea "Popover" at bounding box center [307, 96] width 224 height 24
type textarea "*"
type textarea "S"
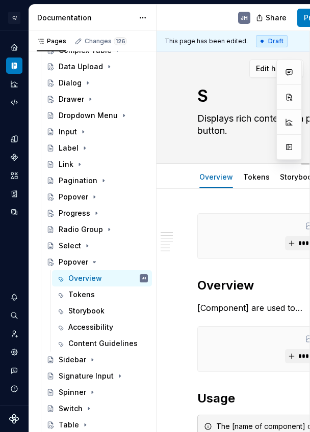
type textarea "*"
type textarea "Se"
type textarea "*"
type textarea "Sepa"
type textarea "*"
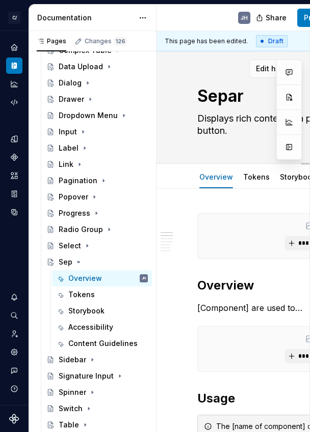
type textarea "Separa"
type textarea "*"
type textarea "Separat"
type textarea "*"
type textarea "Separato"
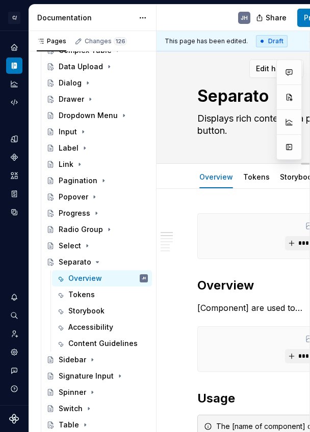
type textarea "*"
type textarea "Separator"
type textarea "*"
type textarea "Separator"
click at [221, 119] on textarea "Displays rich content in a portal, triggered by a button." at bounding box center [307, 125] width 224 height 29
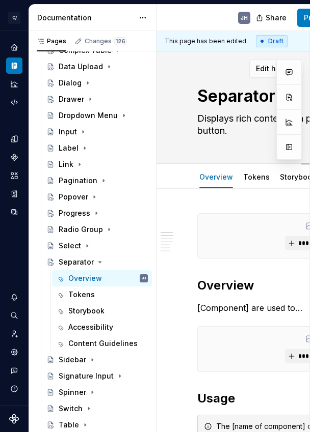
paste textarea "Visually or semantically separates content"
type textarea "*"
type textarea "Visually or semantically separates content."
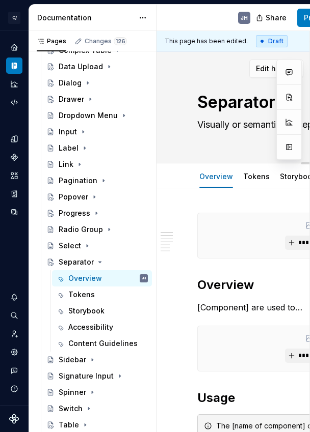
scroll to position [0, 73]
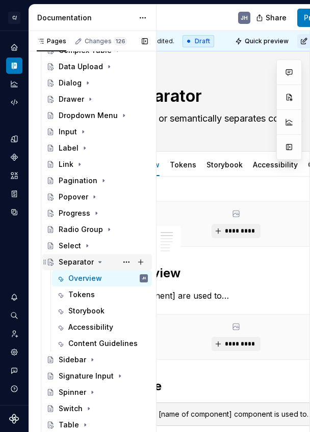
type textarea "*"
type textarea "Visually or semantically separates content."
click at [68, 264] on div "Separator" at bounding box center [76, 262] width 35 height 10
click at [126, 262] on button "Page tree" at bounding box center [126, 262] width 14 height 14
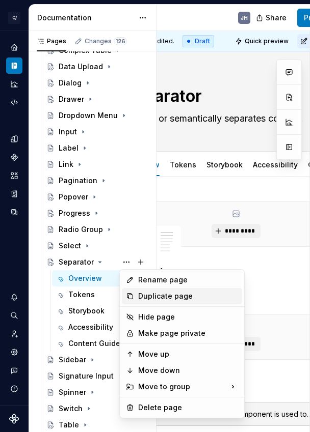
click at [140, 294] on div "Duplicate page" at bounding box center [188, 296] width 100 height 10
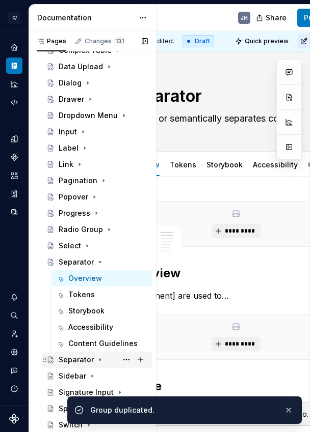
click at [81, 355] on div "Separator" at bounding box center [76, 360] width 35 height 10
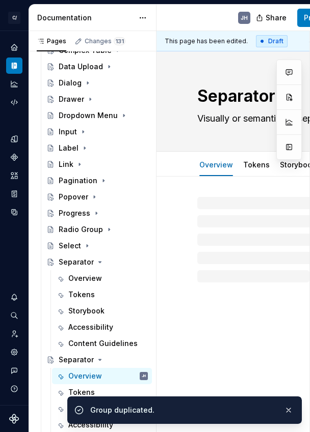
click at [225, 92] on textarea "Separator" at bounding box center [307, 96] width 224 height 24
click at [214, 99] on textarea "Separator" at bounding box center [307, 96] width 224 height 24
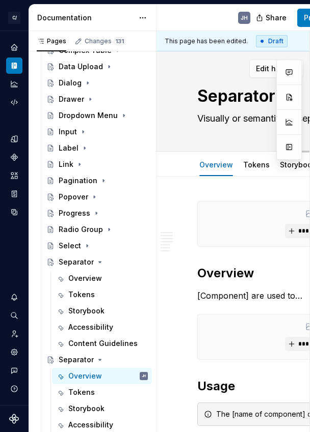
click at [214, 99] on textarea "Separator" at bounding box center [307, 96] width 224 height 24
type textarea "*"
type textarea "S"
type textarea "*"
type textarea "Sh"
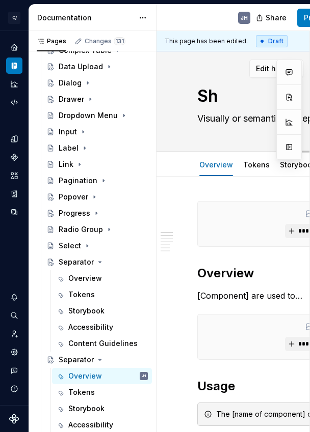
type textarea "*"
type textarea "She"
type textarea "*"
type textarea "Shee"
type textarea "*"
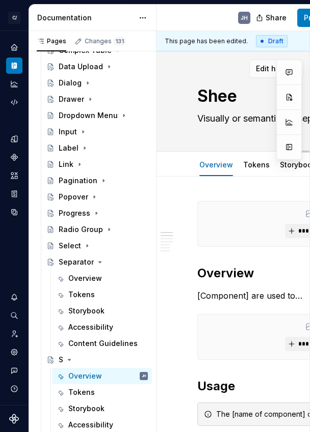
type textarea "Sheet"
type textarea "*"
type textarea "Sheet"
click at [211, 119] on textarea "Visually or semantically separates content." at bounding box center [307, 119] width 224 height 16
paste textarea "Extends the Dialog component to display content that complements the main conte…"
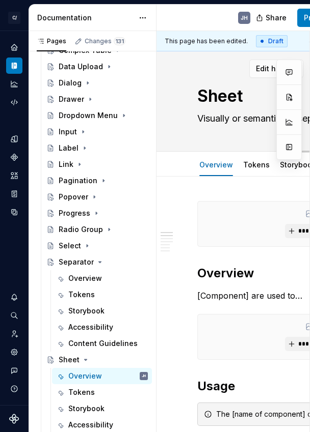
type textarea "*"
type textarea "Extends the Dialog component to display content that complements the main conte…"
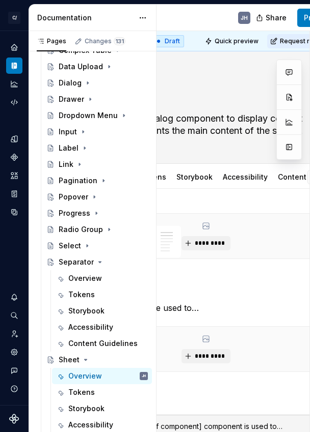
type textarea "*"
type textarea "Extends the Dialog component to display content that complements the main conte…"
click at [182, 152] on div "Sheet Extends the Dialog component to display content that complements the main…" at bounding box center [206, 107] width 224 height 112
click at [85, 360] on icon "Page tree" at bounding box center [86, 360] width 3 height 1
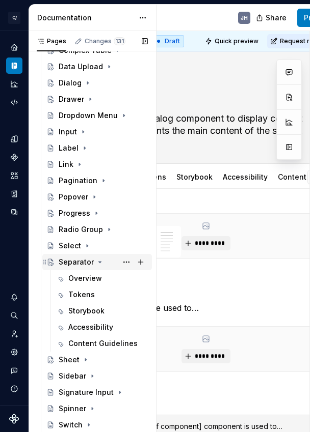
click at [99, 259] on icon "Page tree" at bounding box center [100, 262] width 8 height 8
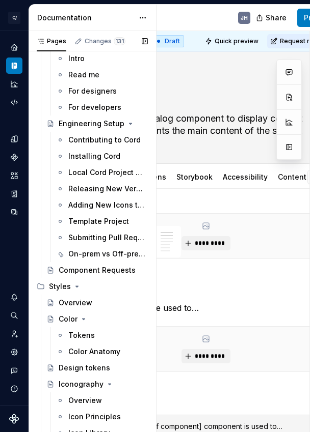
scroll to position [182, 0]
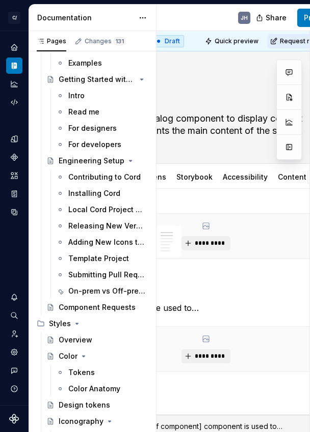
type textarea "*"
